Goal: Transaction & Acquisition: Subscribe to service/newsletter

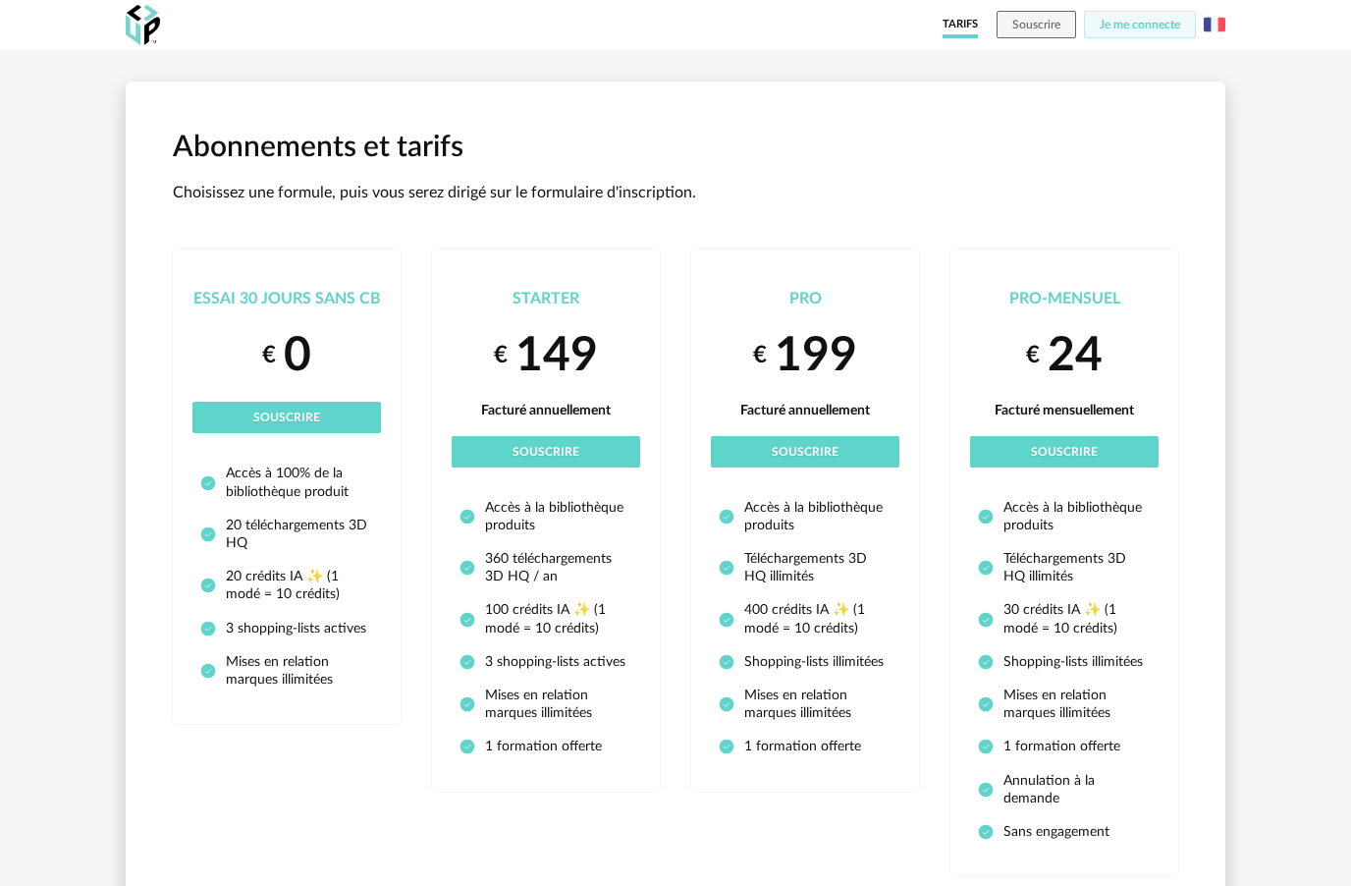
scroll to position [69, 0]
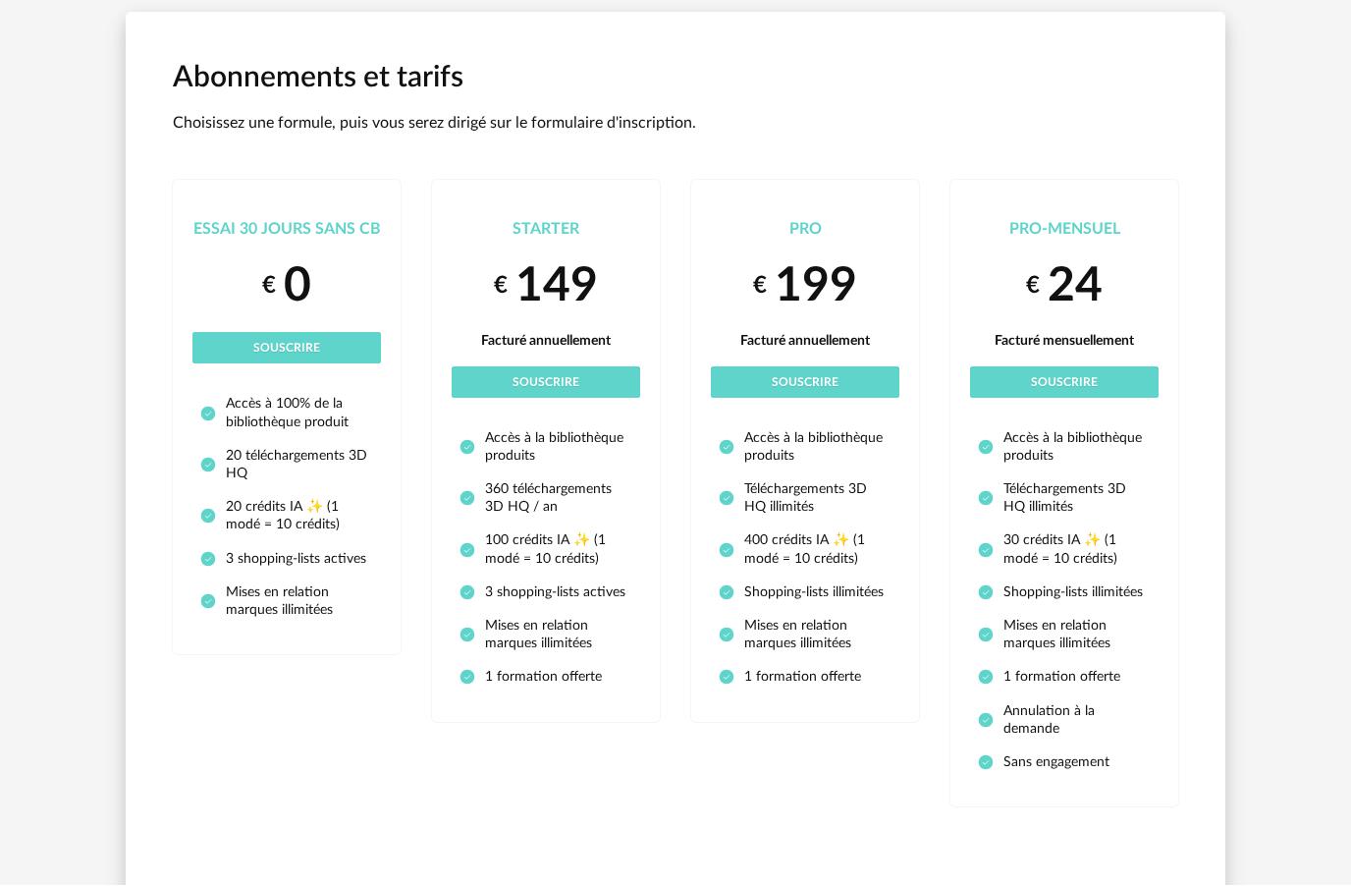
click at [1090, 339] on span "Facturé mensuellement" at bounding box center [1064, 342] width 139 height 14
click at [1078, 377] on span "Souscrire" at bounding box center [1064, 383] width 67 height 12
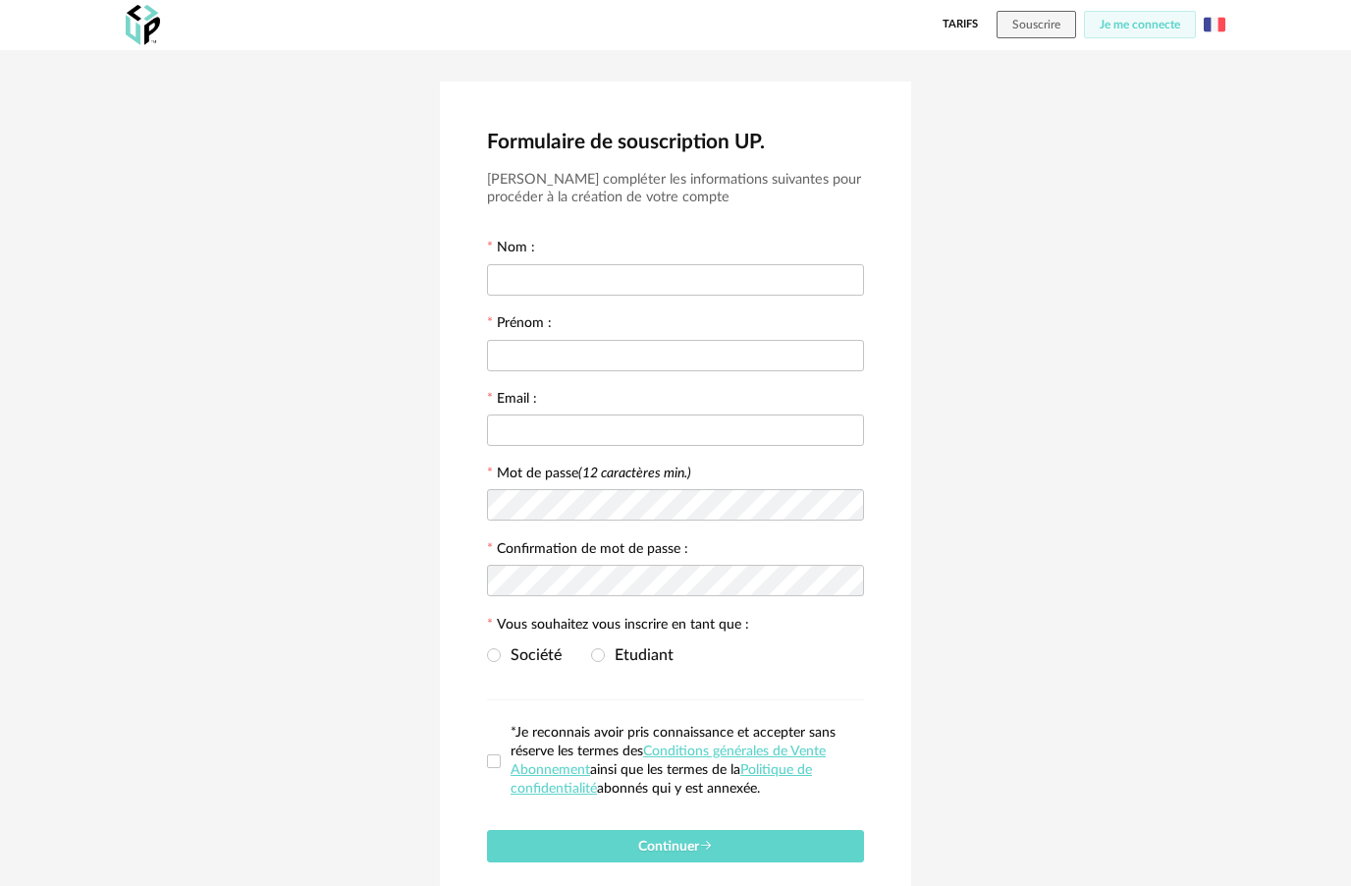
click at [1118, 28] on span "Je me connecte" at bounding box center [1140, 25] width 81 height 12
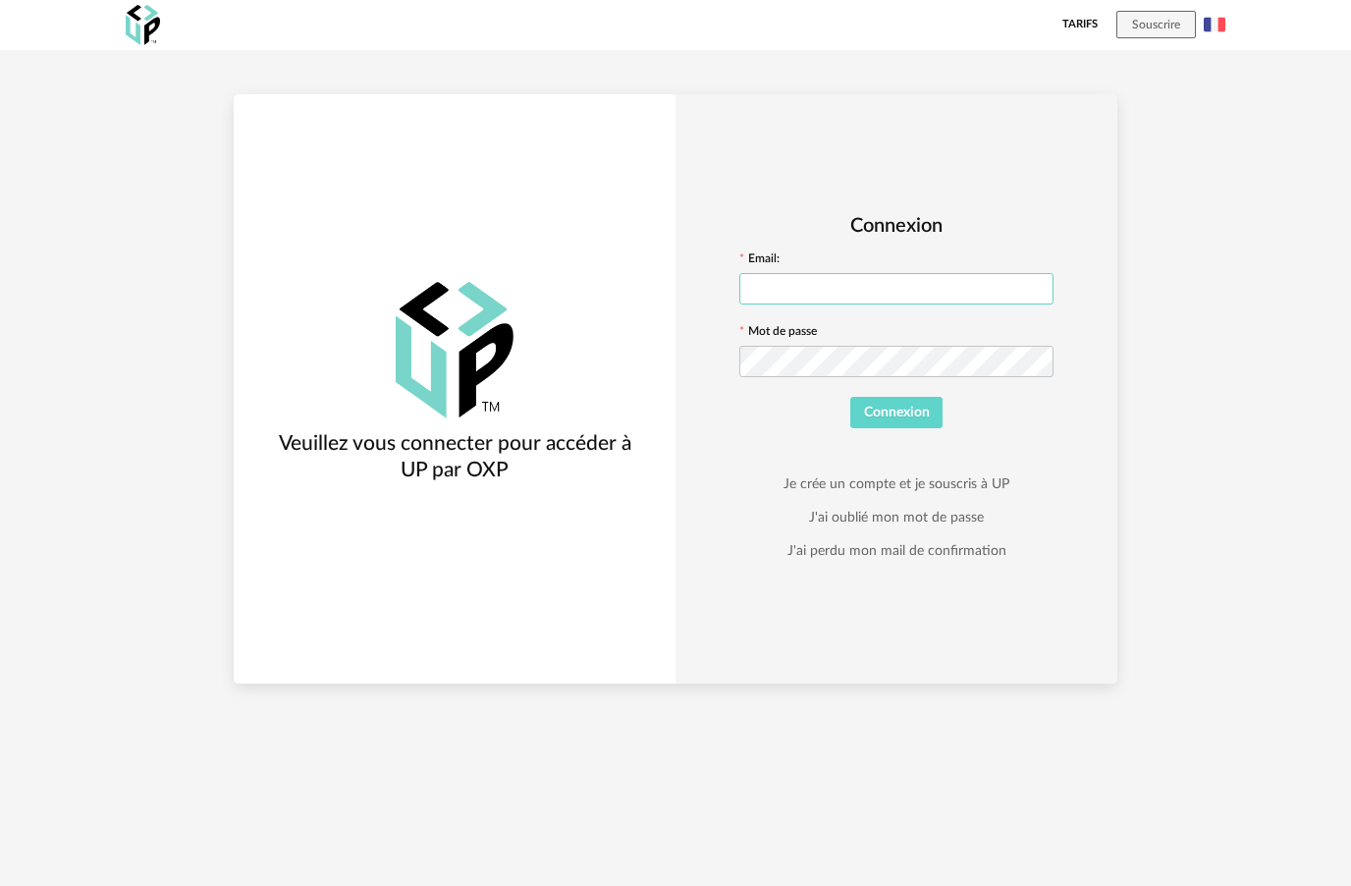
click at [894, 292] on input "text" at bounding box center [896, 288] width 314 height 31
type input "**********"
click at [896, 416] on button "Connexion" at bounding box center [896, 412] width 92 height 31
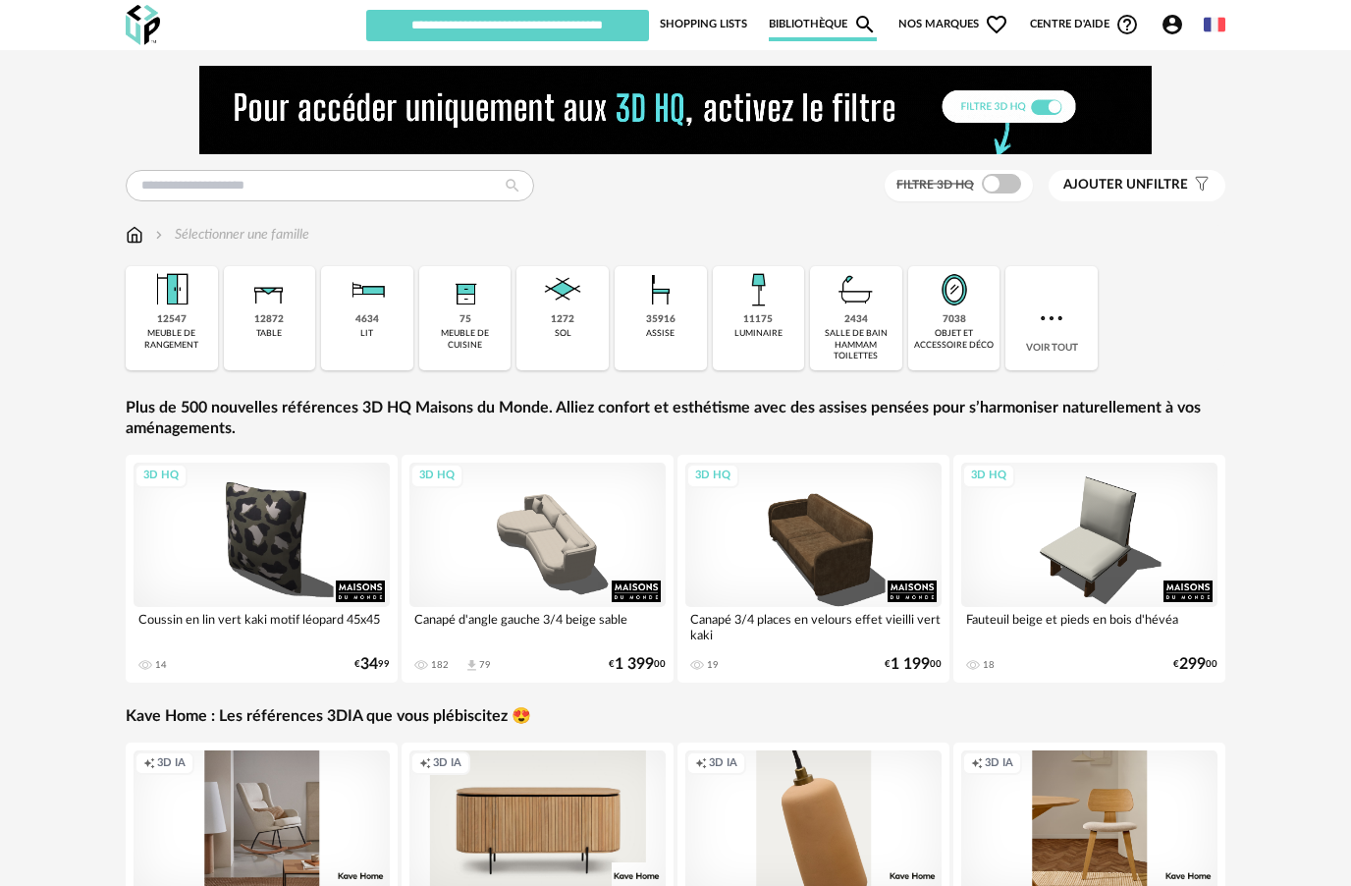
click at [1174, 33] on icon "Account Circle icon" at bounding box center [1173, 25] width 20 height 20
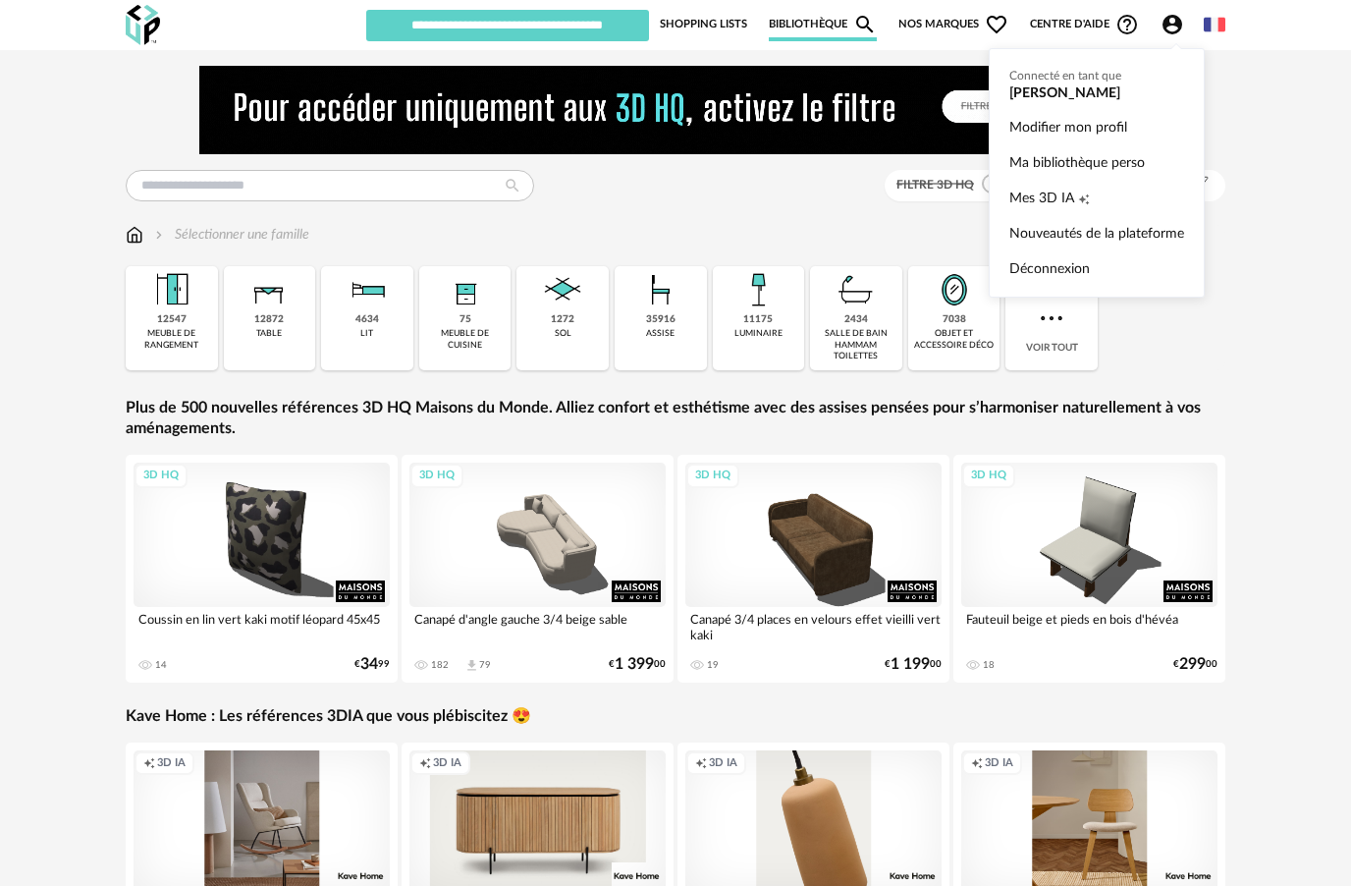
click at [1166, 26] on icon "Account Circle icon" at bounding box center [1173, 25] width 20 height 20
click at [1092, 130] on link "Modifier mon profil" at bounding box center [1096, 127] width 175 height 35
